Goal: Task Accomplishment & Management: Manage account settings

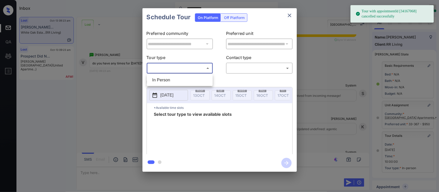
scroll to position [67, 0]
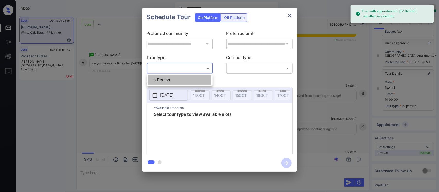
drag, startPoint x: 191, startPoint y: 79, endPoint x: 203, endPoint y: 79, distance: 12.4
click at [191, 79] on li "In Person" at bounding box center [179, 80] width 63 height 9
type input "********"
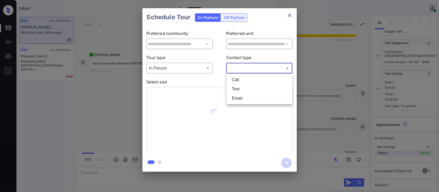
click at [252, 67] on body "**********" at bounding box center [219, 96] width 439 height 192
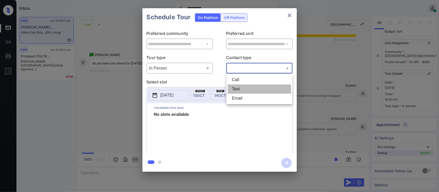
click at [248, 85] on li "Text" at bounding box center [259, 89] width 63 height 9
type input "****"
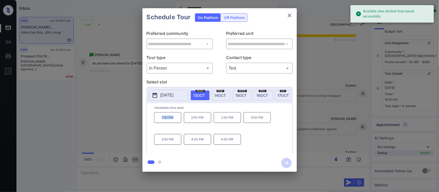
drag, startPoint x: 159, startPoint y: 122, endPoint x: 175, endPoint y: 122, distance: 16.5
click at [175, 122] on p "1:30 PM" at bounding box center [167, 117] width 27 height 11
copy p "1:30 PM"
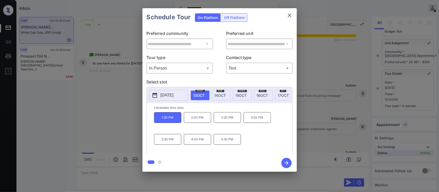
click at [307, 135] on div "**********" at bounding box center [219, 90] width 439 height 180
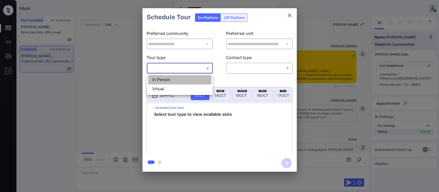
click at [179, 75] on li "In Person" at bounding box center [179, 79] width 63 height 9
type input "********"
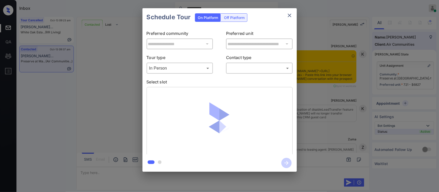
scroll to position [508, 0]
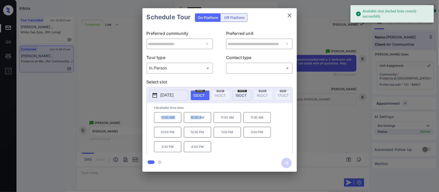
drag, startPoint x: 161, startPoint y: 123, endPoint x: 201, endPoint y: 124, distance: 39.6
click at [201, 124] on div "10:00 AM 10:30 AM 11:00 AM 11:30 AM 12:00 PM 12:30 PM 1:00 PM 3:00 PM 3:30 PM 4…" at bounding box center [223, 132] width 138 height 41
click at [201, 123] on p "10:30 AM" at bounding box center [197, 117] width 27 height 11
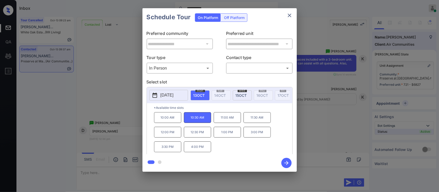
click at [231, 138] on p "1:00 PM" at bounding box center [227, 132] width 27 height 11
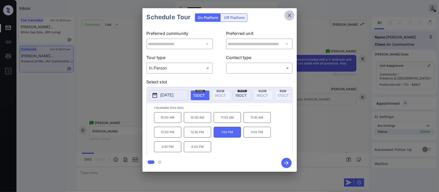
click at [289, 15] on icon "close" at bounding box center [290, 16] width 4 height 4
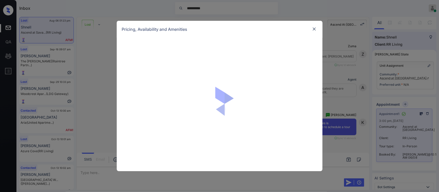
scroll to position [6334, 0]
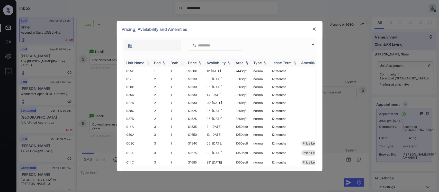
click at [192, 63] on div "Price" at bounding box center [192, 63] width 9 height 4
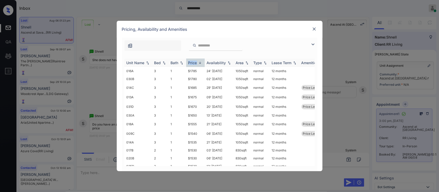
click at [192, 63] on div "Price" at bounding box center [192, 63] width 9 height 4
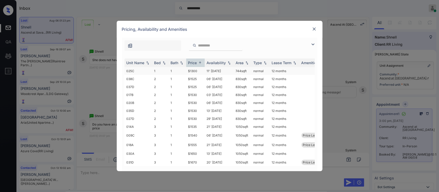
click at [197, 74] on td "$1300" at bounding box center [195, 71] width 19 height 8
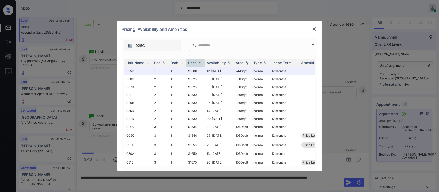
click at [314, 28] on img at bounding box center [314, 28] width 5 height 5
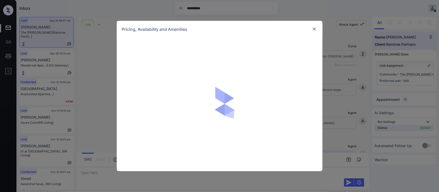
scroll to position [1363, 0]
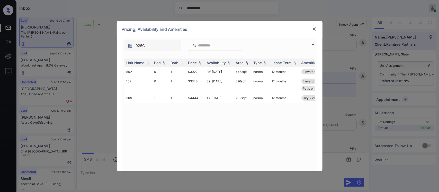
click at [312, 28] on img at bounding box center [314, 28] width 5 height 5
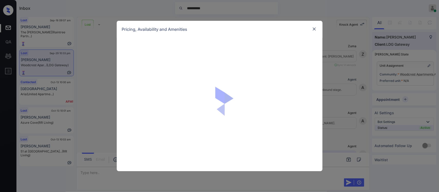
scroll to position [478, 0]
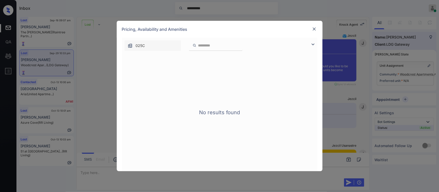
click at [311, 30] on div at bounding box center [314, 29] width 6 height 6
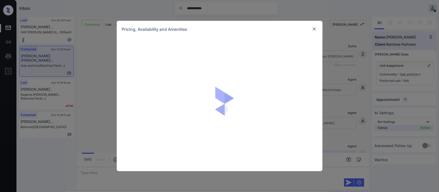
scroll to position [156, 0]
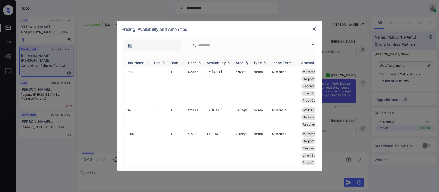
click at [200, 66] on th "Price" at bounding box center [195, 63] width 19 height 8
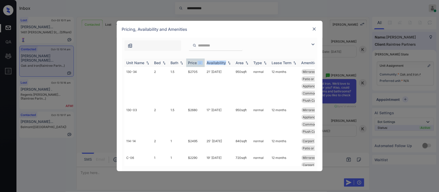
click at [200, 66] on th "Price" at bounding box center [195, 63] width 19 height 8
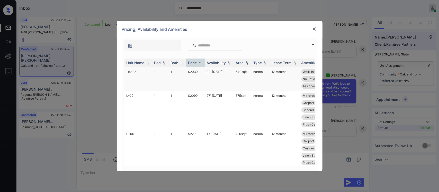
click at [196, 77] on td "$2030" at bounding box center [195, 79] width 19 height 24
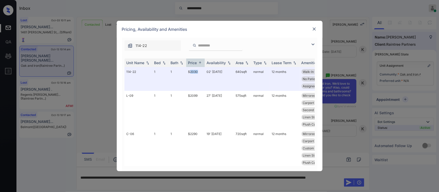
click at [314, 30] on img at bounding box center [314, 28] width 5 height 5
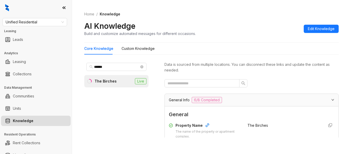
scroll to position [67, 0]
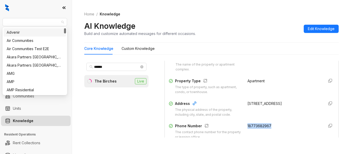
click at [47, 21] on span "Unified Residential" at bounding box center [35, 22] width 58 height 8
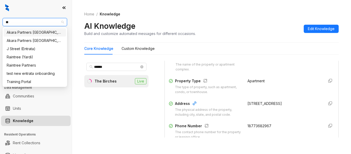
type input "***"
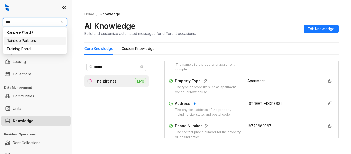
click at [43, 41] on div "Raintree Partners" at bounding box center [35, 41] width 56 height 6
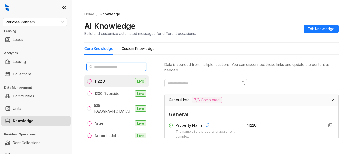
click at [120, 68] on input "text" at bounding box center [116, 67] width 45 height 6
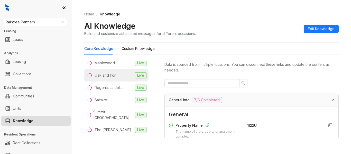
click at [113, 73] on div "Oak and Iron" at bounding box center [106, 76] width 22 height 6
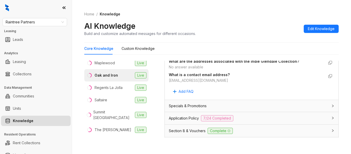
scroll to position [375, 0]
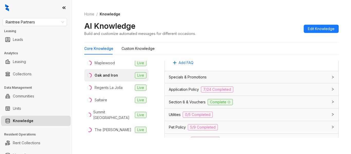
click at [255, 93] on div "Application Policy 7/24 Completed" at bounding box center [248, 89] width 159 height 6
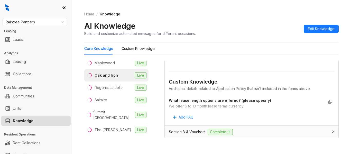
scroll to position [1046, 0]
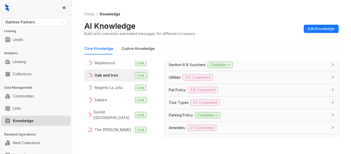
click at [258, 68] on div "Section 8 & Vouchers Complete" at bounding box center [248, 65] width 159 height 6
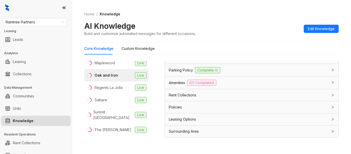
scroll to position [1232, 0]
click at [299, 111] on div "Policies" at bounding box center [252, 107] width 174 height 12
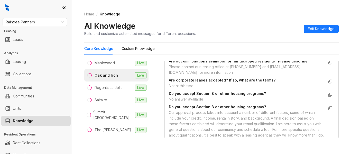
scroll to position [1299, 0]
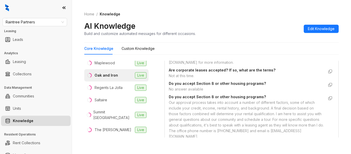
click at [209, 80] on div "Are corporate leases accepted? If so, what are the terms? Not at this time." at bounding box center [252, 72] width 166 height 13
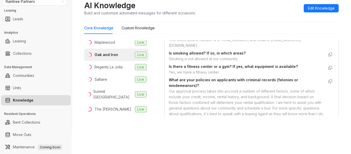
scroll to position [1340, 0]
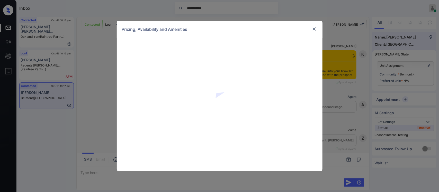
scroll to position [620, 0]
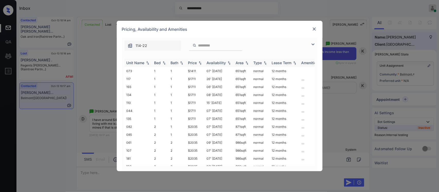
click at [201, 65] on div "Price" at bounding box center [195, 63] width 14 height 4
click at [201, 65] on img at bounding box center [199, 63] width 5 height 4
click at [199, 71] on td "$1411" at bounding box center [195, 71] width 19 height 8
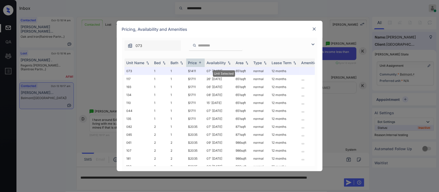
click at [315, 29] on img at bounding box center [314, 28] width 5 height 5
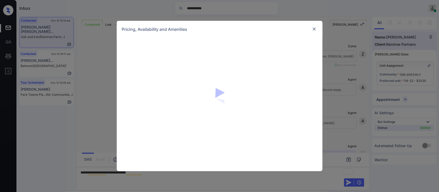
scroll to position [247, 0]
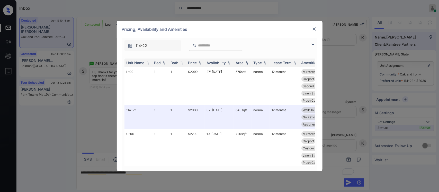
click at [314, 31] on img at bounding box center [314, 28] width 5 height 5
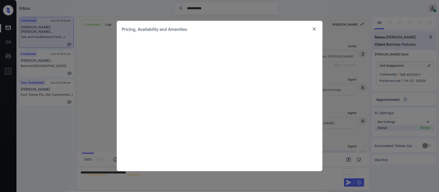
scroll to position [247, 0]
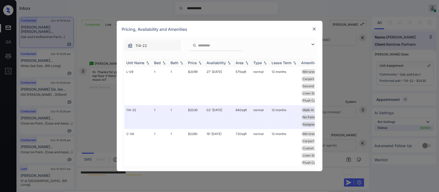
click at [198, 64] on img at bounding box center [199, 63] width 5 height 4
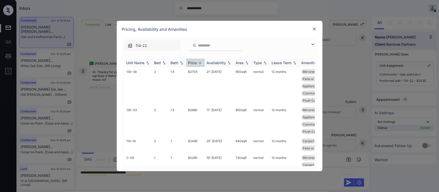
click at [198, 64] on img at bounding box center [199, 63] width 5 height 4
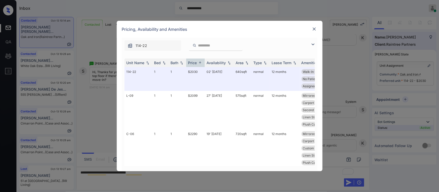
click at [314, 28] on img at bounding box center [314, 28] width 5 height 5
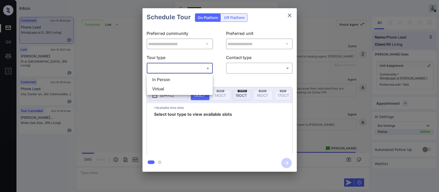
click at [185, 71] on body "**********" at bounding box center [219, 96] width 439 height 192
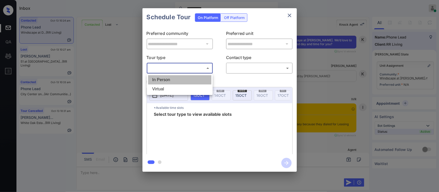
click at [183, 76] on li "In Person" at bounding box center [179, 79] width 63 height 9
type input "********"
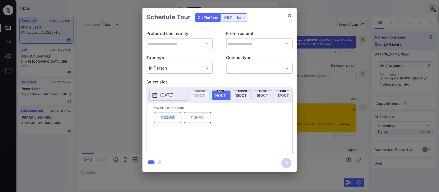
copy p "11:00 AM"
drag, startPoint x: 159, startPoint y: 120, endPoint x: 188, endPoint y: 123, distance: 29.2
click at [188, 123] on div "11:00 AM 11:30 AM" at bounding box center [223, 132] width 138 height 41
click at [323, 117] on div "**********" at bounding box center [219, 90] width 439 height 180
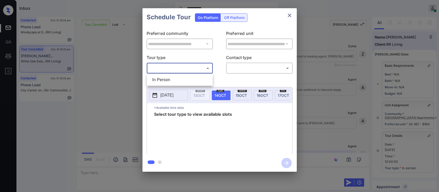
click at [187, 80] on li "In Person" at bounding box center [179, 79] width 63 height 9
type input "********"
drag, startPoint x: 233, startPoint y: 76, endPoint x: 242, endPoint y: 73, distance: 9.7
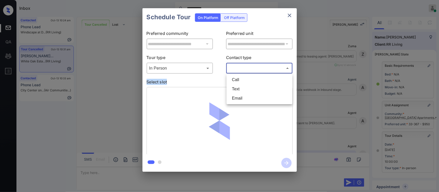
scroll to position [67, 0]
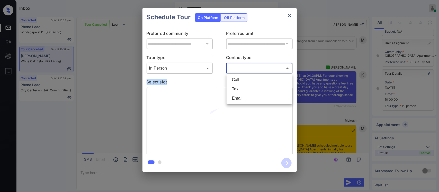
click at [242, 73] on body "**********" at bounding box center [219, 96] width 439 height 192
click at [238, 89] on li "Text" at bounding box center [259, 89] width 63 height 9
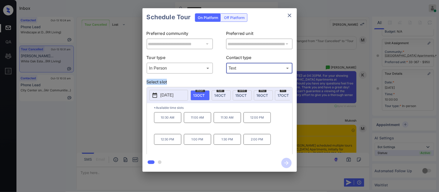
type input "****"
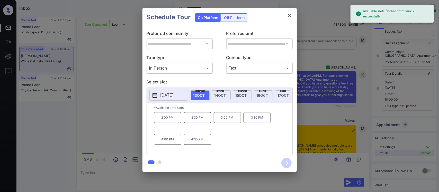
click at [240, 123] on p "3:00 PM" at bounding box center [227, 117] width 27 height 11
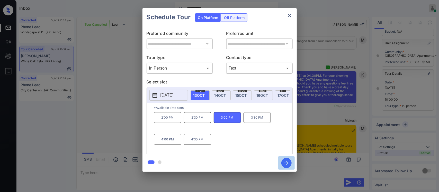
click at [287, 164] on icon "button" at bounding box center [286, 163] width 10 height 10
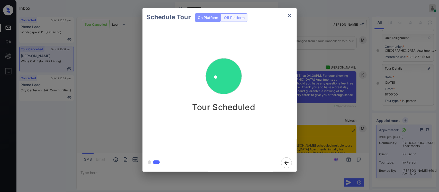
click at [345, 118] on div "Schedule Tour On Platform Off Platform Tour Scheduled" at bounding box center [219, 90] width 439 height 180
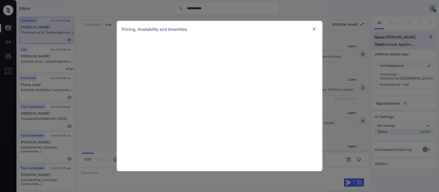
scroll to position [170, 0]
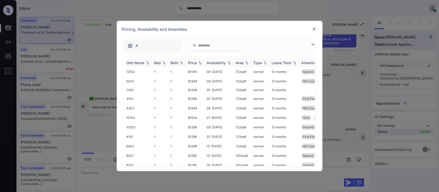
click at [200, 64] on img at bounding box center [199, 63] width 5 height 4
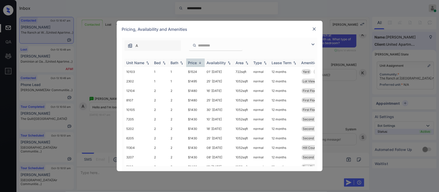
click at [200, 64] on img at bounding box center [199, 63] width 5 height 4
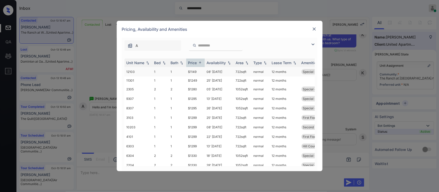
click at [199, 73] on td "$1149" at bounding box center [195, 72] width 19 height 10
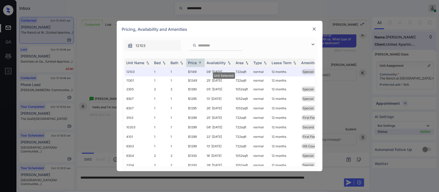
click at [313, 26] on div "Pricing, Availability and Amenities" at bounding box center [220, 29] width 206 height 17
click at [314, 30] on img at bounding box center [314, 28] width 5 height 5
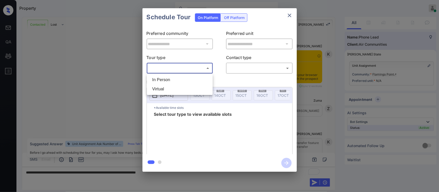
scroll to position [276, 0]
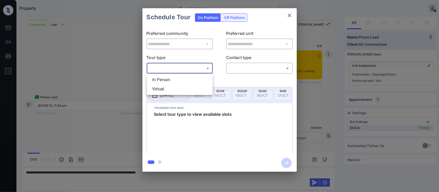
click at [181, 73] on body "Property [PERSON_NAME] Online Set yourself offline Set yourself on break Profil…" at bounding box center [219, 96] width 439 height 192
click at [178, 81] on li "In Person" at bounding box center [179, 79] width 63 height 9
type input "********"
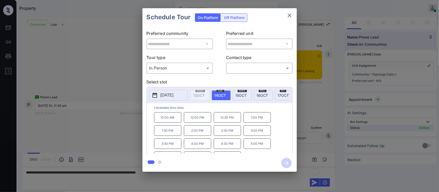
click at [239, 93] on span "[DATE]" at bounding box center [240, 95] width 11 height 4
drag, startPoint x: 159, startPoint y: 121, endPoint x: 237, endPoint y: 122, distance: 78.4
click at [237, 122] on div "11:00 AM 11:30 AM 12:00 PM 12:30 PM 1:00 PM 1:30 PM 2:00 PM 2:30 PM 3:00 PM 3:3…" at bounding box center [223, 132] width 138 height 41
copy div "11:00 AM 11:30 AM 12:00 PM"
click at [338, 130] on div "**********" at bounding box center [219, 90] width 439 height 180
